Goal: Complete application form

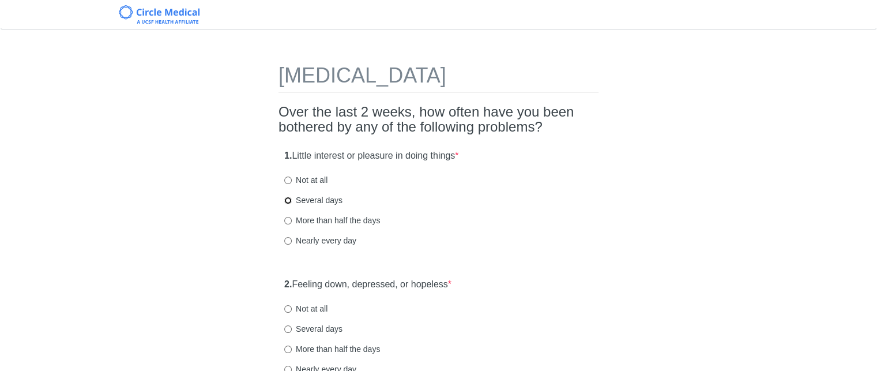
click at [286, 200] on input "Several days" at bounding box center [287, 200] width 7 height 7
radio input "true"
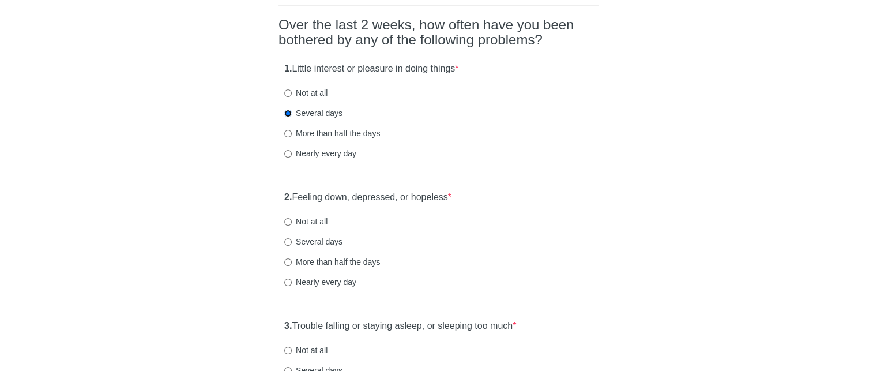
scroll to position [115, 0]
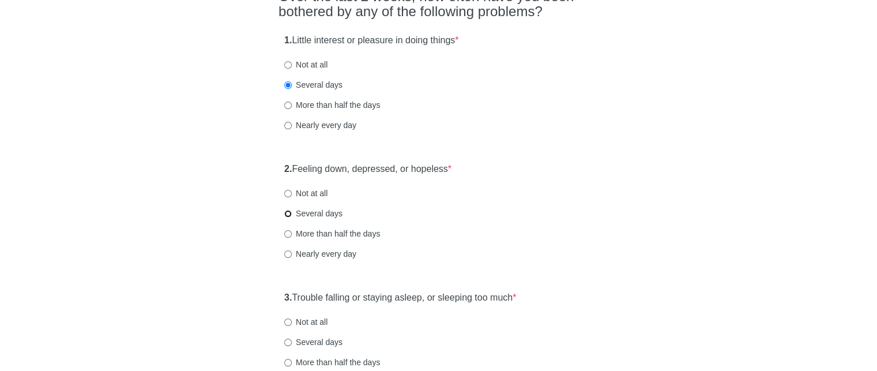
click at [288, 210] on input "Several days" at bounding box center [287, 213] width 7 height 7
radio input "true"
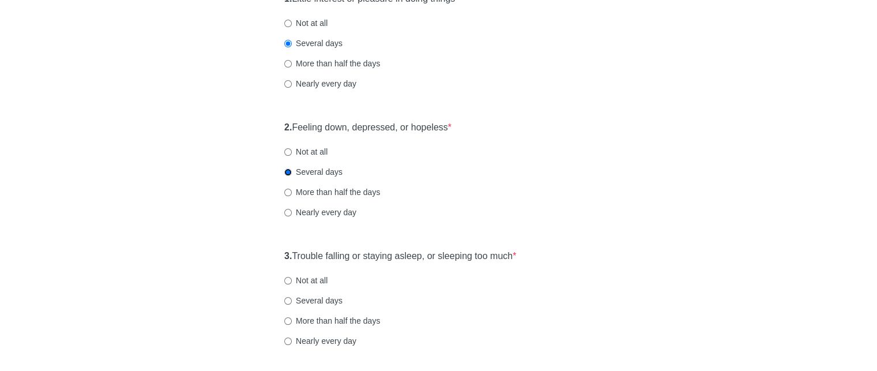
scroll to position [231, 0]
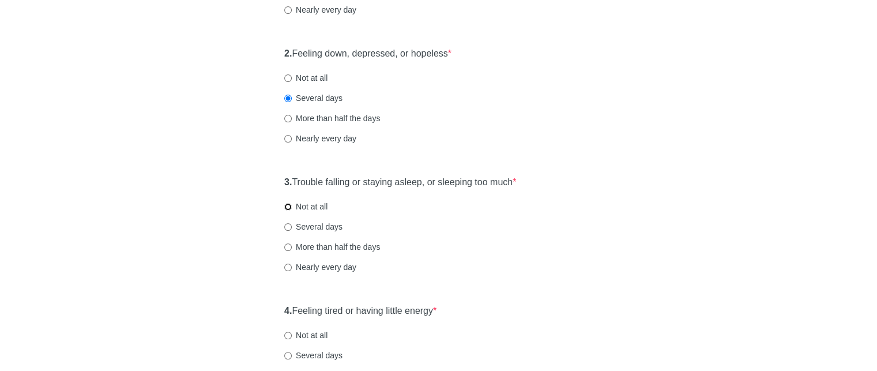
click at [284, 205] on input "Not at all" at bounding box center [287, 206] width 7 height 7
radio input "true"
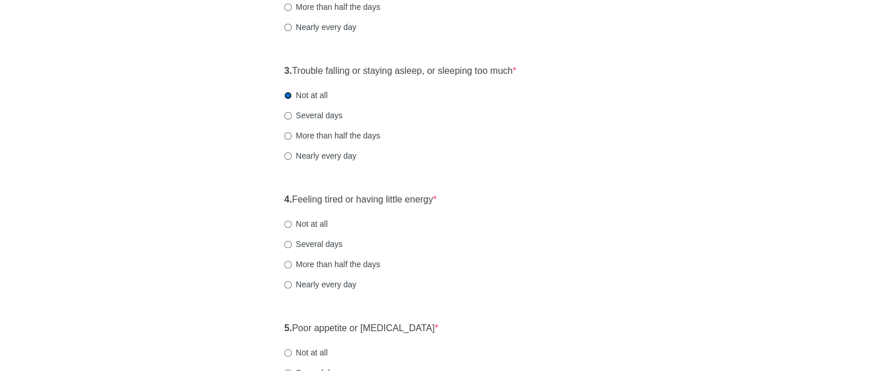
scroll to position [346, 0]
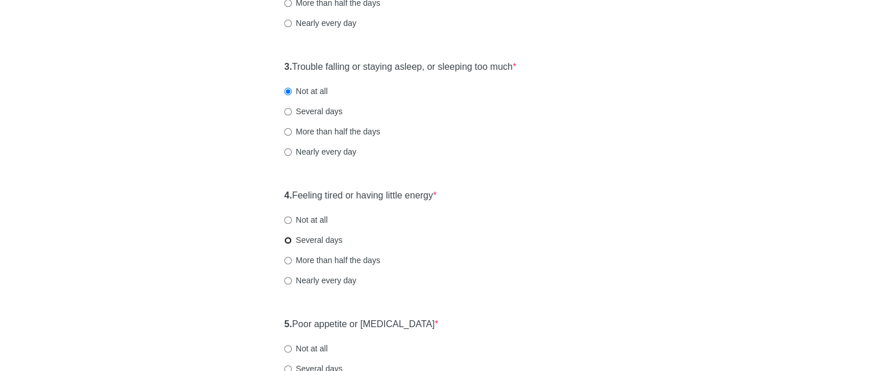
click at [287, 236] on input "Several days" at bounding box center [287, 239] width 7 height 7
radio input "true"
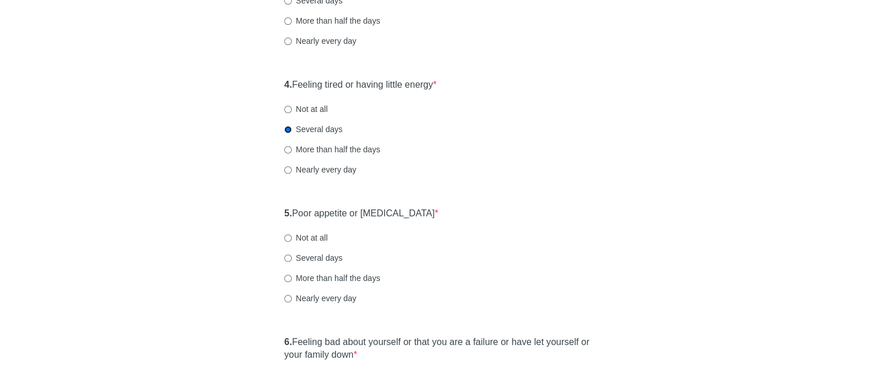
scroll to position [461, 0]
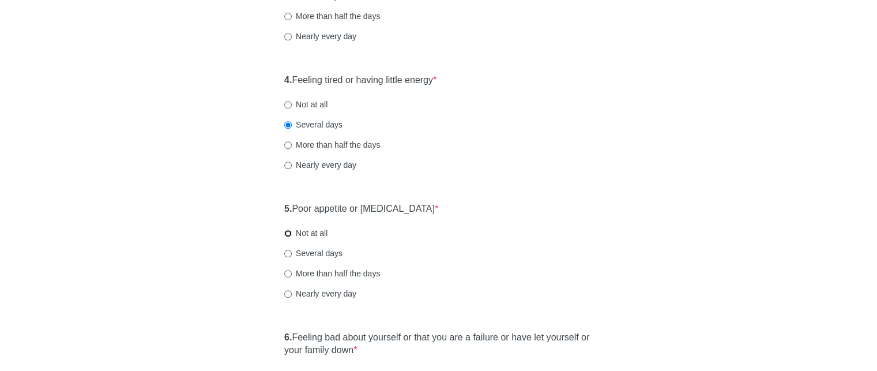
click at [287, 233] on input "Not at all" at bounding box center [287, 232] width 7 height 7
radio input "true"
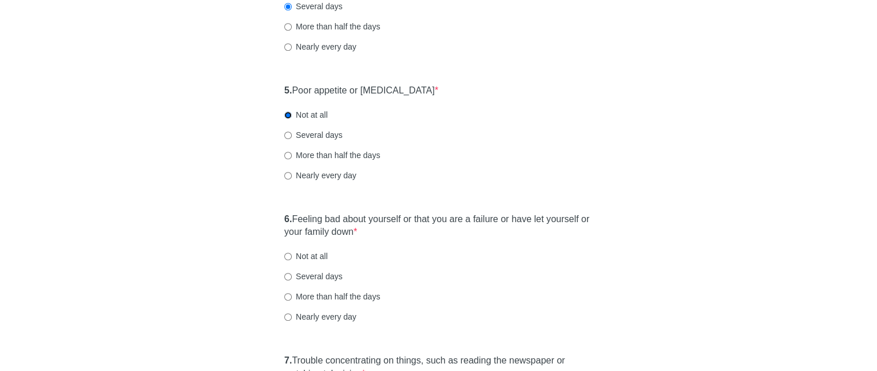
scroll to position [634, 0]
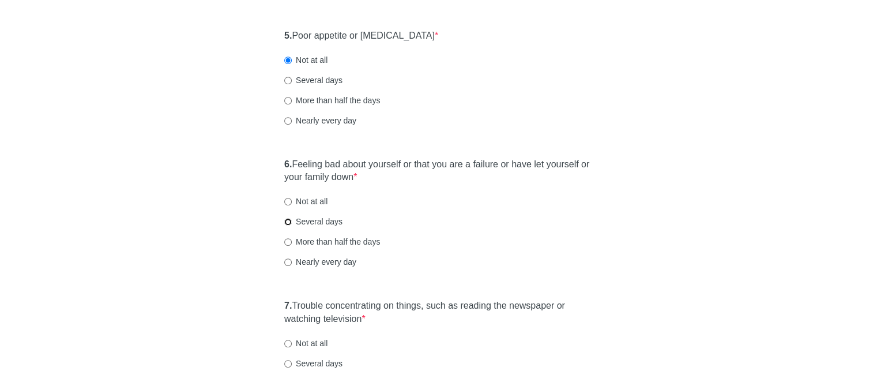
click at [288, 218] on input "Several days" at bounding box center [287, 221] width 7 height 7
radio input "true"
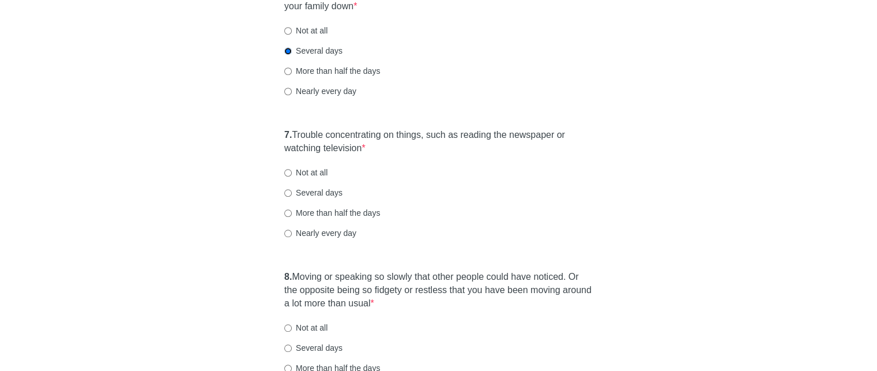
scroll to position [807, 0]
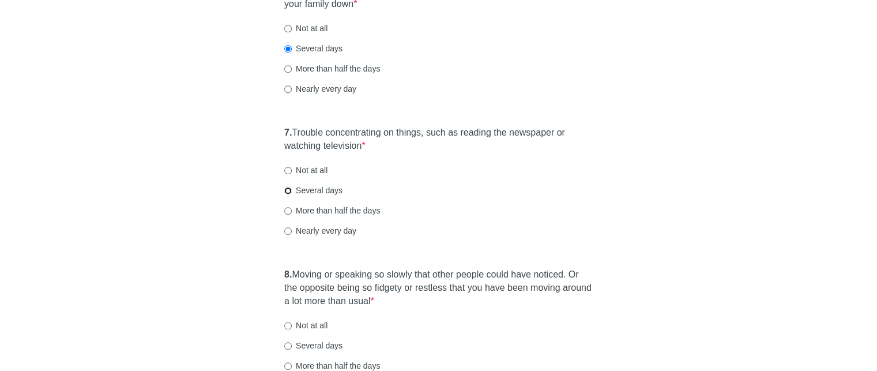
click at [288, 189] on input "Several days" at bounding box center [287, 190] width 7 height 7
radio input "true"
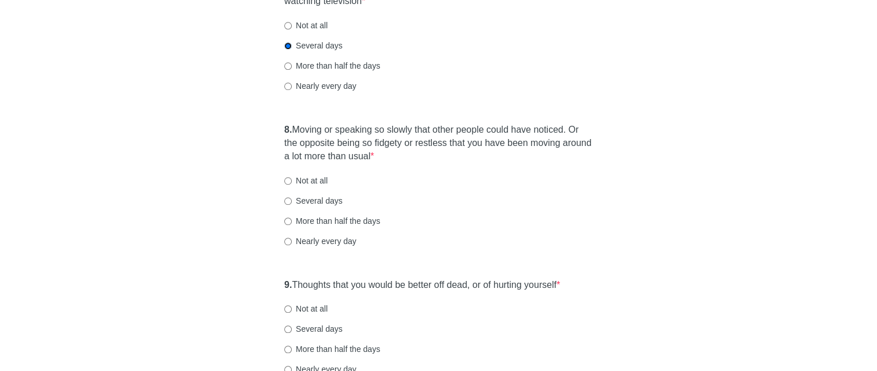
scroll to position [980, 0]
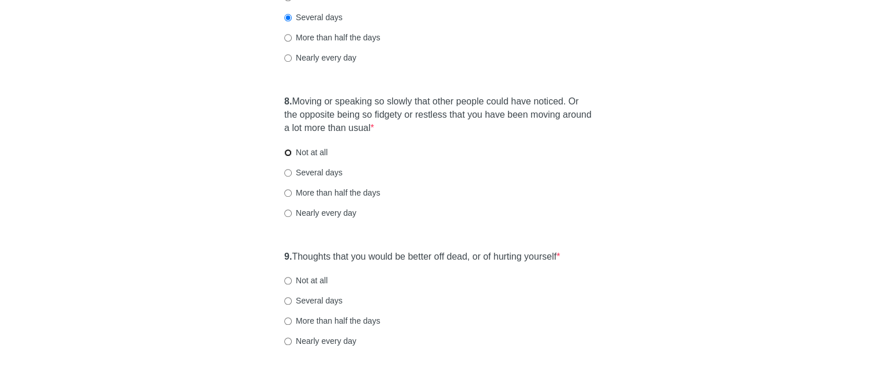
click at [291, 152] on input "Not at all" at bounding box center [287, 152] width 7 height 7
radio input "true"
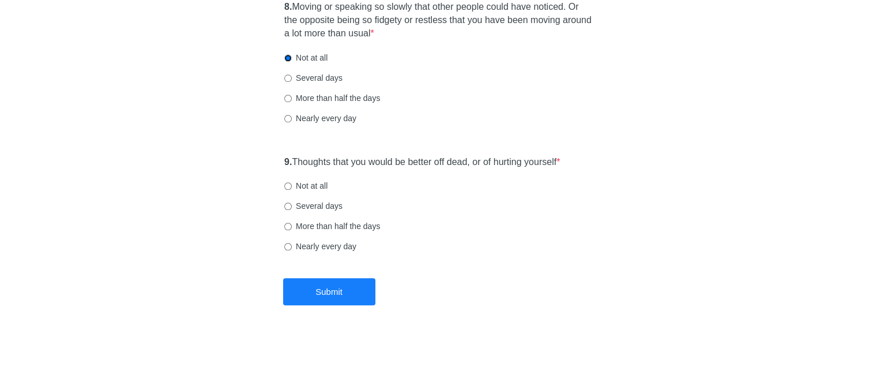
scroll to position [1078, 0]
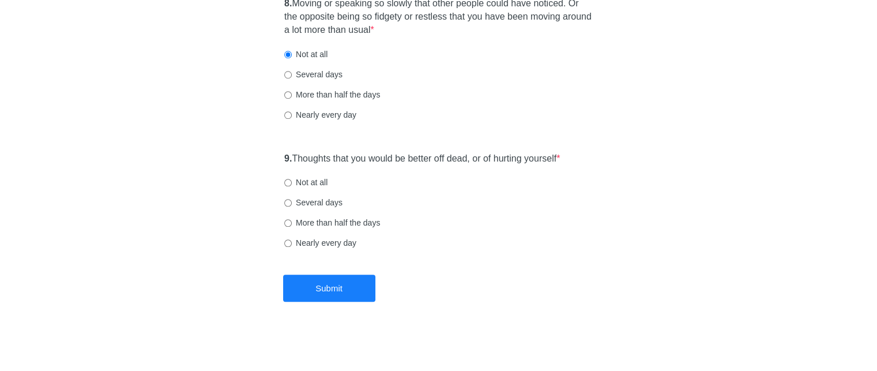
click at [292, 182] on label "Not at all" at bounding box center [305, 182] width 43 height 12
click at [292, 182] on input "Not at all" at bounding box center [287, 182] width 7 height 7
radio input "true"
click at [346, 291] on button "Submit" at bounding box center [329, 287] width 92 height 27
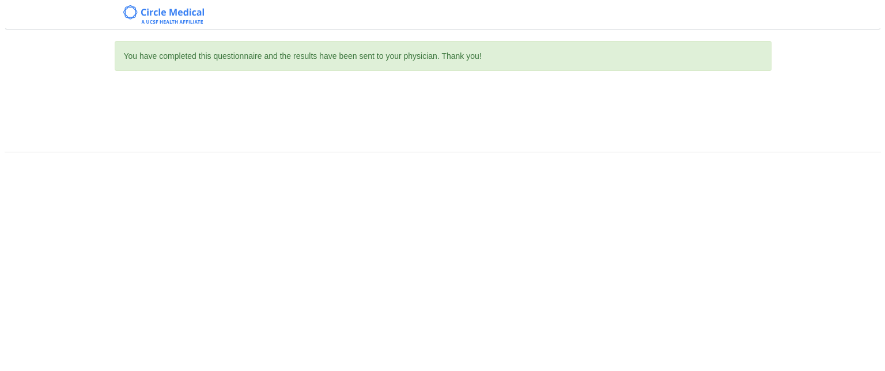
scroll to position [0, 0]
